Goal: Communication & Community: Connect with others

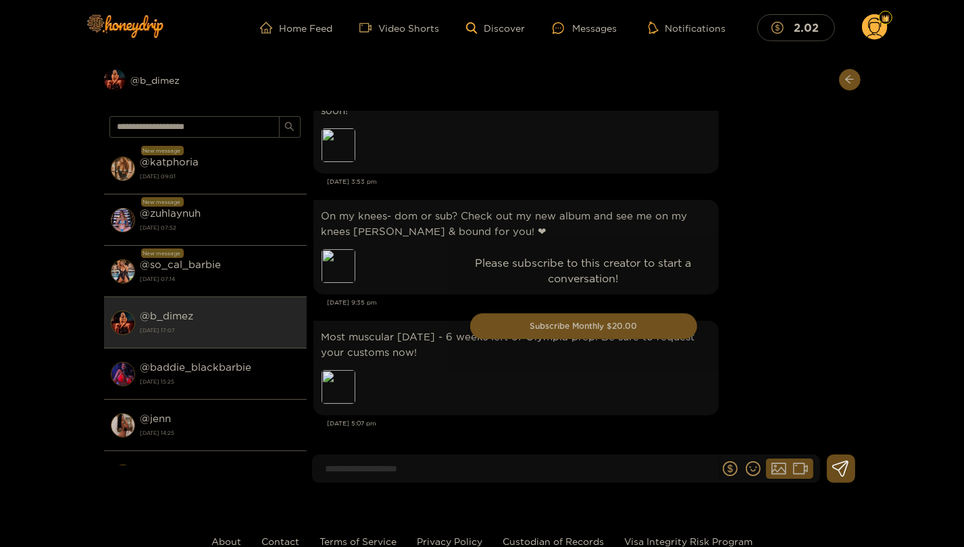
scroll to position [2860, 0]
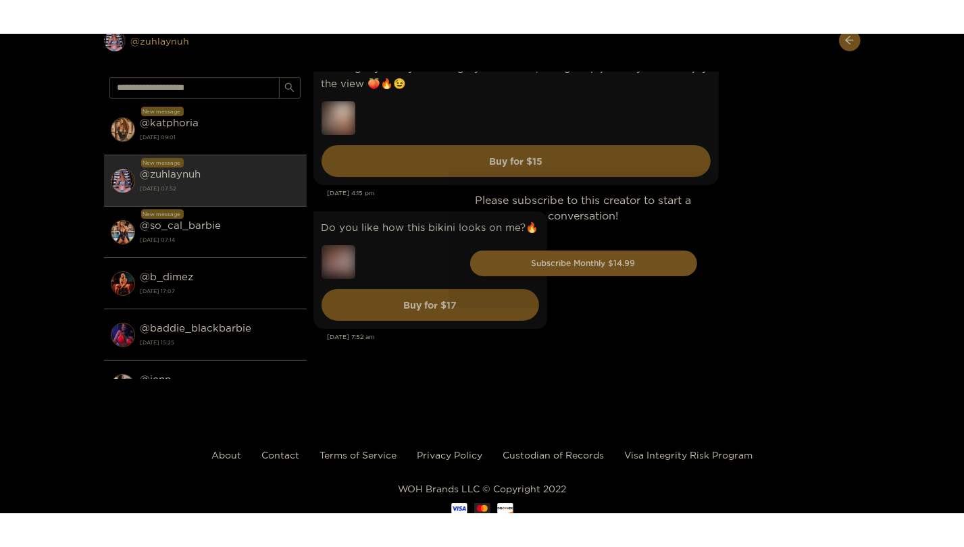
scroll to position [5729, 0]
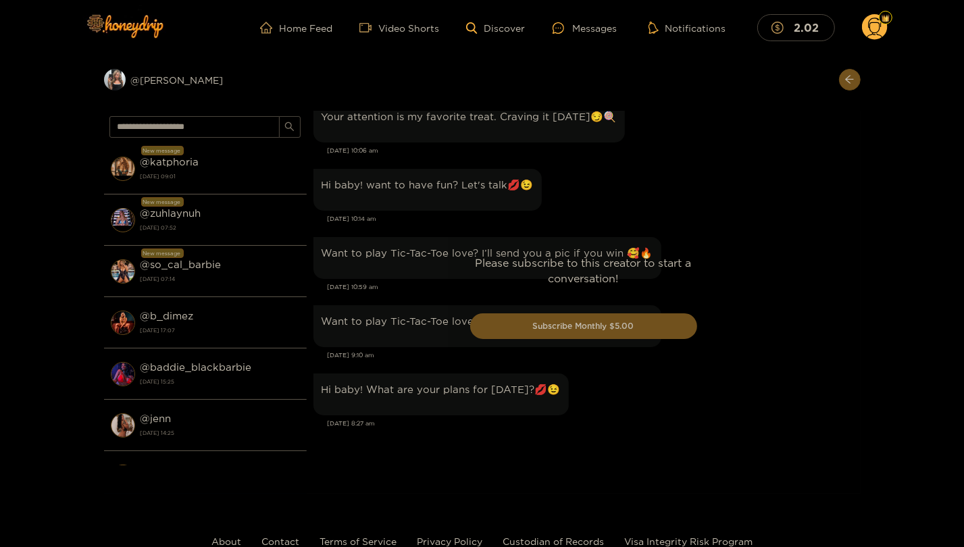
scroll to position [1401, 0]
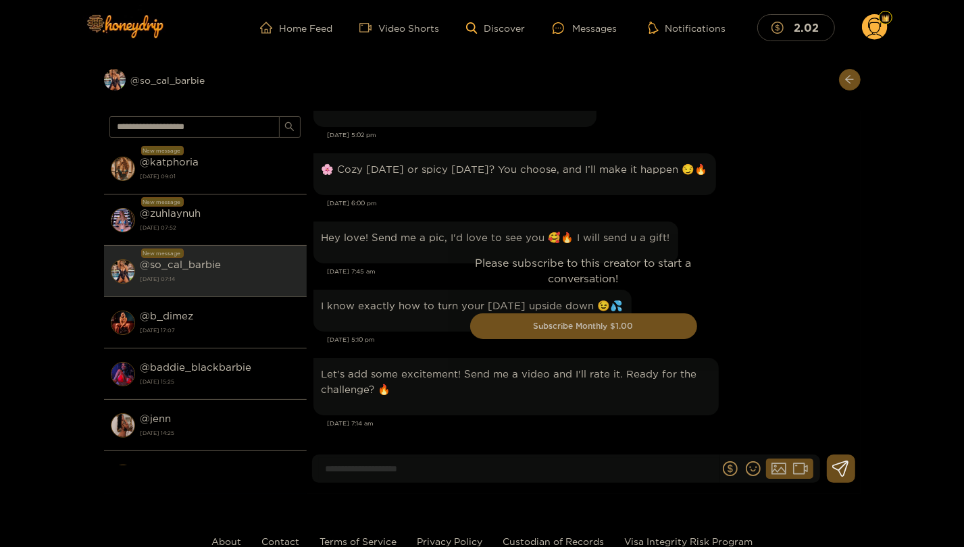
scroll to position [3086, 0]
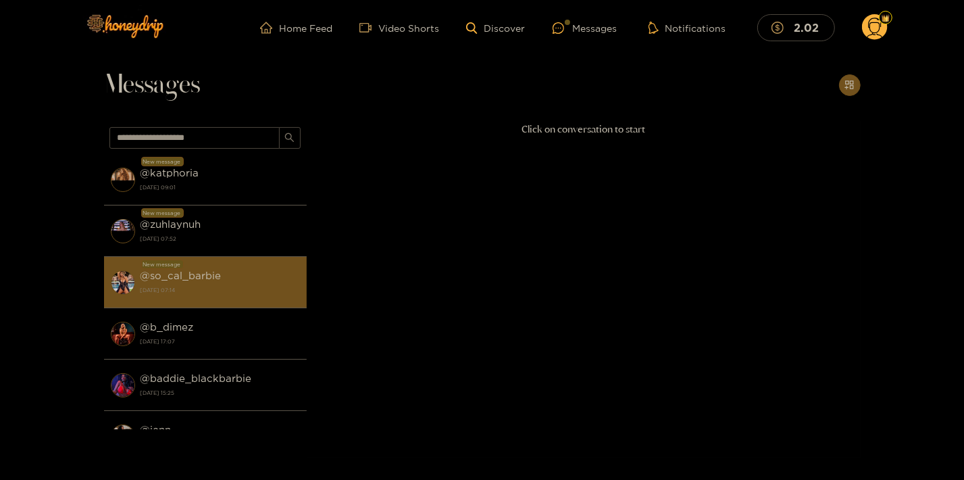
click at [181, 289] on strong "[DATE] 07:14" at bounding box center [220, 290] width 159 height 12
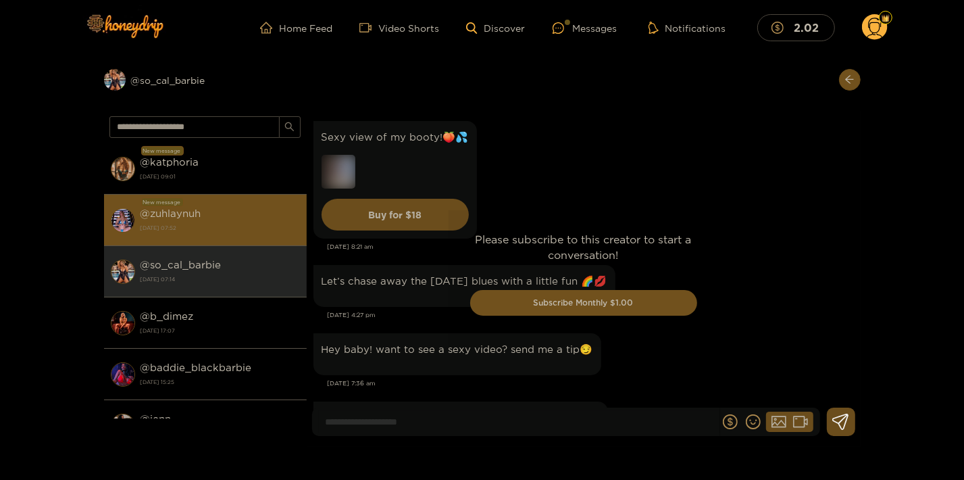
click at [218, 236] on li "New message @ zuhlaynuh [DATE] 07:52" at bounding box center [205, 220] width 203 height 51
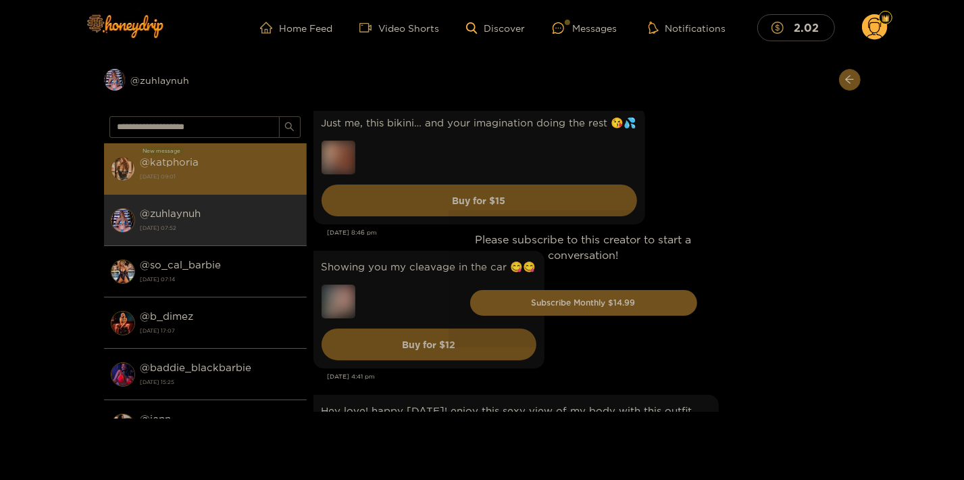
scroll to position [3604, 0]
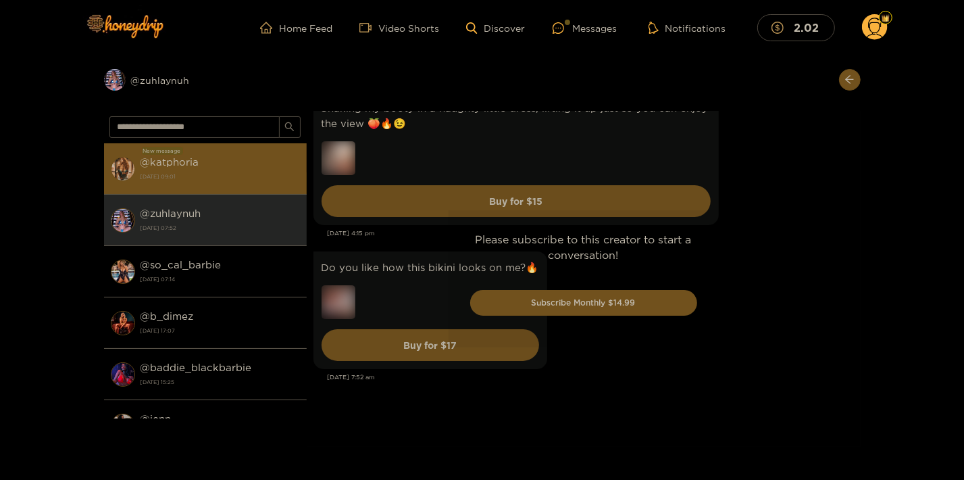
click at [209, 165] on div "@ katphoria [DATE] 09:01" at bounding box center [220, 168] width 159 height 30
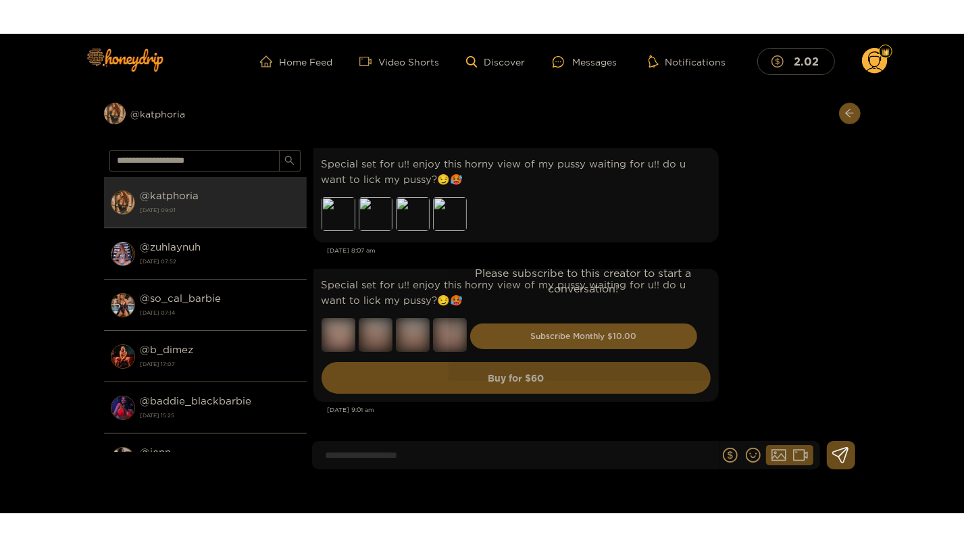
scroll to position [1947, 0]
